Goal: Find specific page/section: Find specific page/section

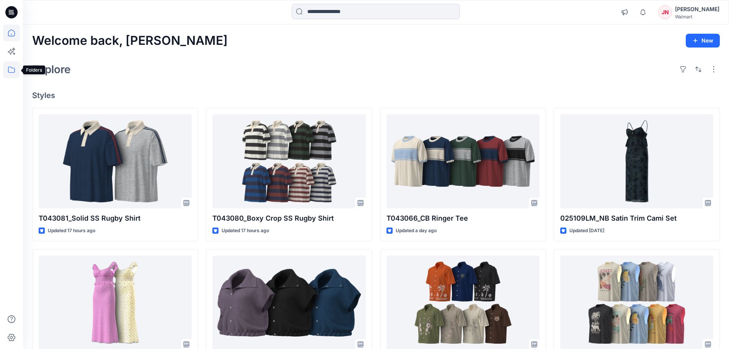
click at [11, 72] on icon at bounding box center [11, 70] width 7 height 6
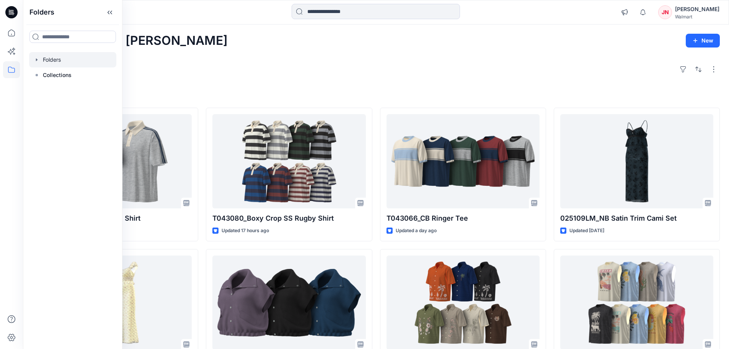
click at [67, 60] on div at bounding box center [72, 59] width 87 height 15
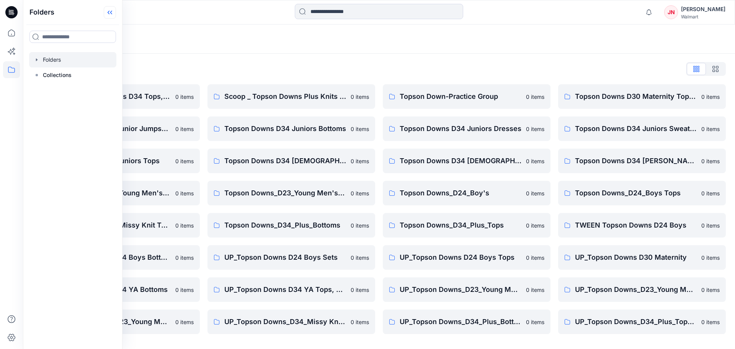
click at [116, 17] on icon at bounding box center [110, 12] width 12 height 13
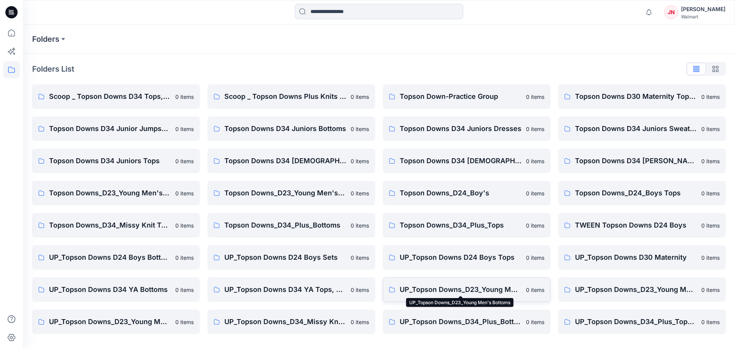
click at [423, 290] on p "UP_Topson Downs_D23_Young Men's Bottoms" at bounding box center [460, 289] width 122 height 11
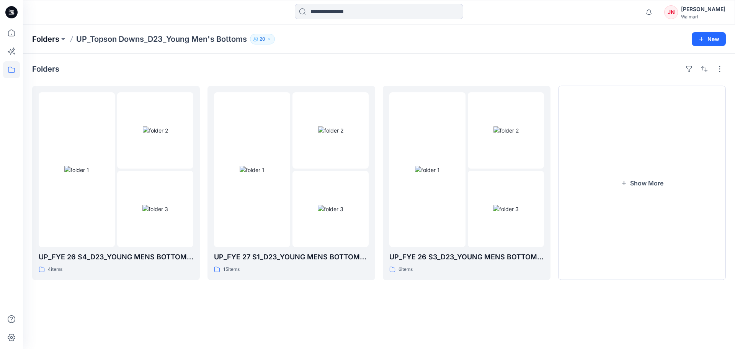
click at [39, 39] on p "Folders" at bounding box center [45, 39] width 27 height 11
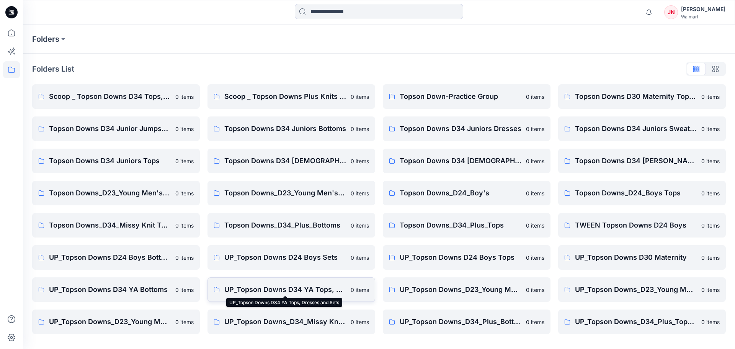
click at [281, 289] on p "UP_Topson Downs D34 YA Tops, Dresses and Sets" at bounding box center [285, 289] width 122 height 11
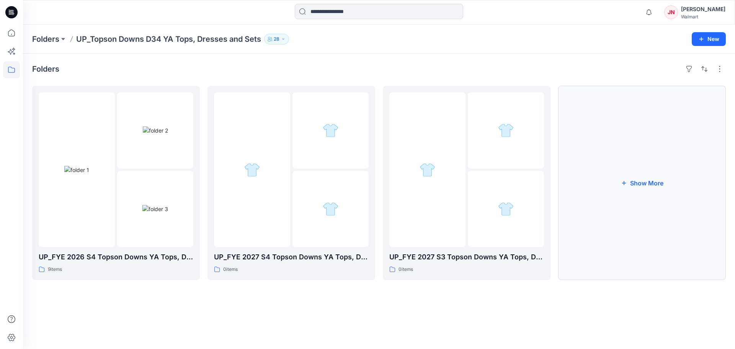
click at [669, 253] on button "Show More" at bounding box center [642, 183] width 168 height 194
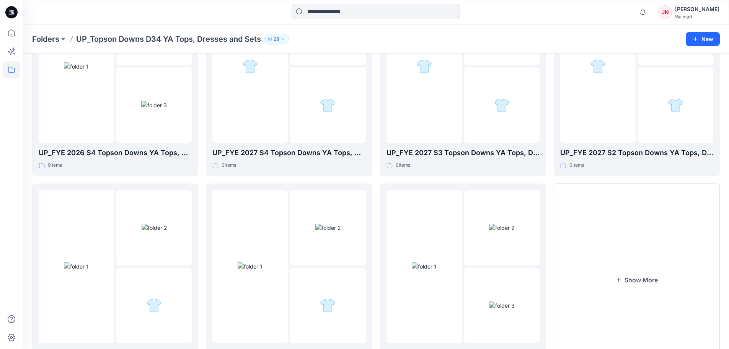
scroll to position [36, 0]
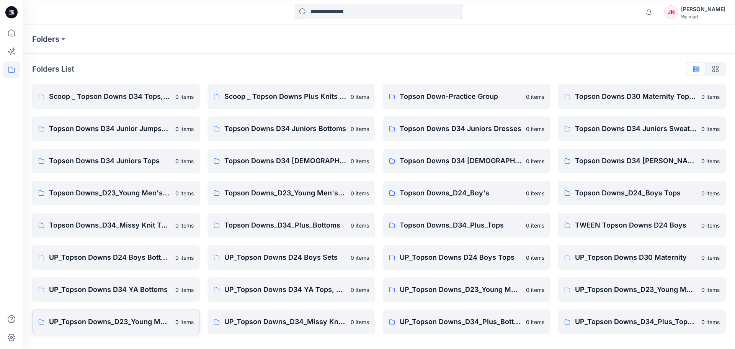
click at [143, 321] on p "UP_Topson Downs_D23_Young Men's Tops" at bounding box center [110, 321] width 122 height 11
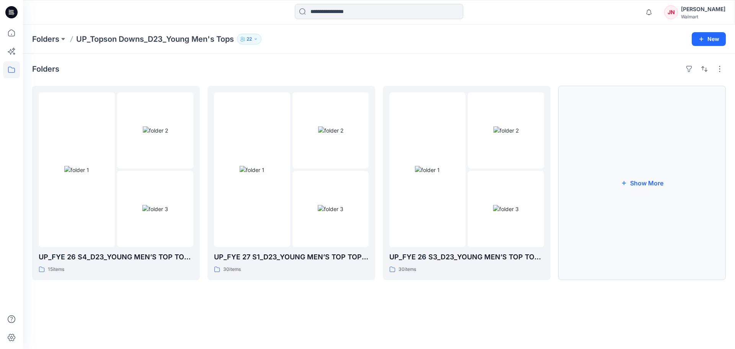
click at [616, 249] on button "Show More" at bounding box center [642, 183] width 168 height 194
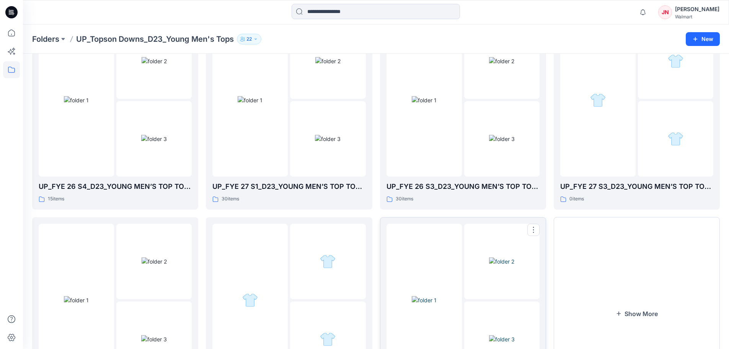
scroll to position [77, 0]
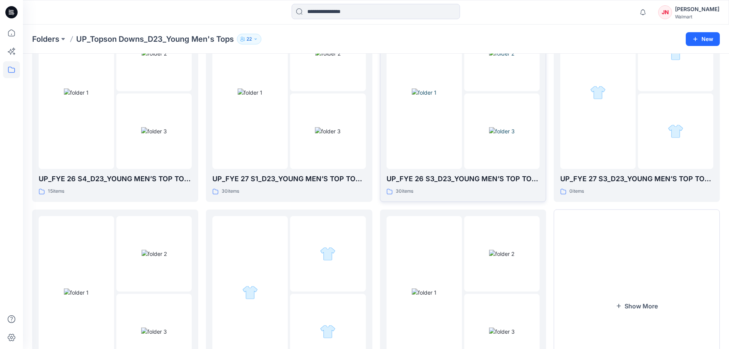
click at [448, 163] on div at bounding box center [423, 92] width 75 height 153
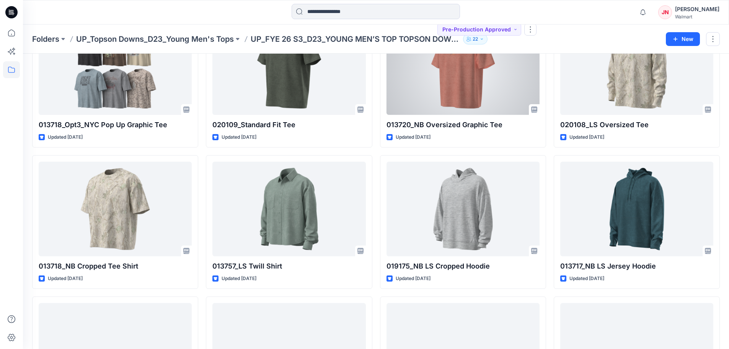
scroll to position [77, 0]
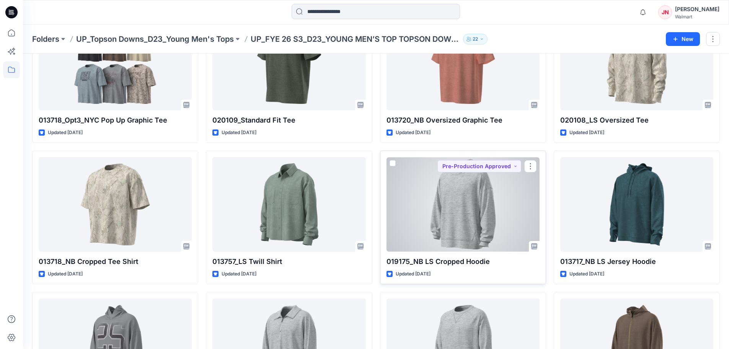
click at [439, 226] on div at bounding box center [462, 204] width 153 height 95
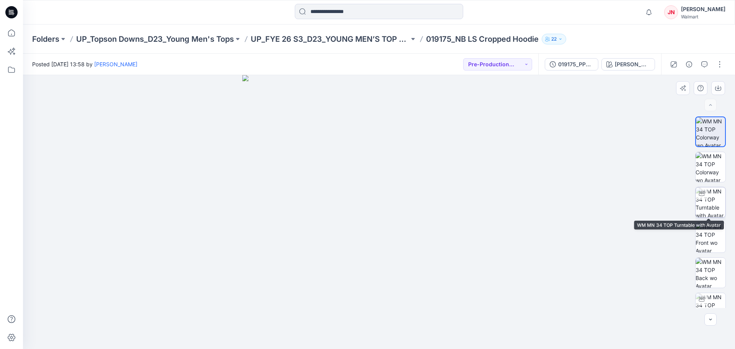
click at [708, 202] on img at bounding box center [710, 202] width 30 height 30
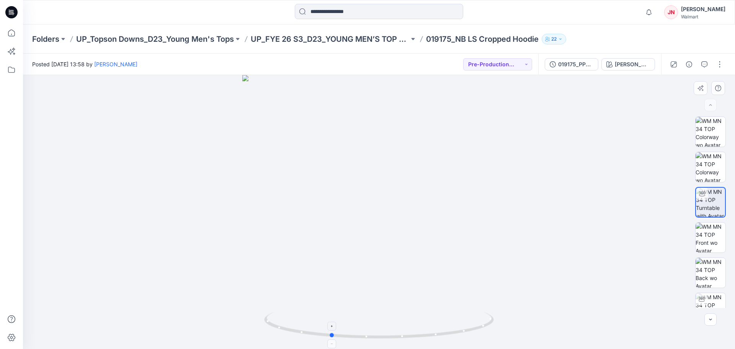
drag, startPoint x: 378, startPoint y: 336, endPoint x: 329, endPoint y: 335, distance: 48.6
click at [329, 335] on icon at bounding box center [379, 325] width 231 height 29
